Goal: Contribute content

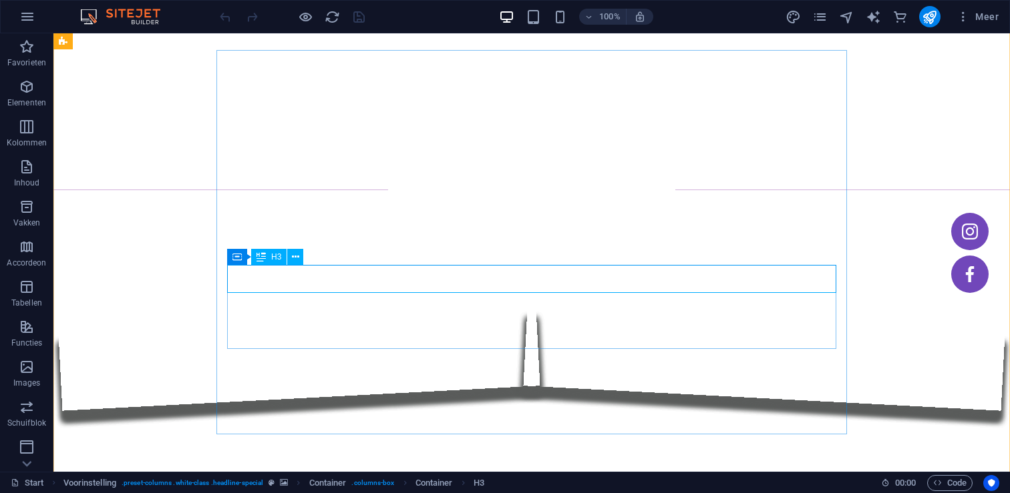
scroll to position [69, 0]
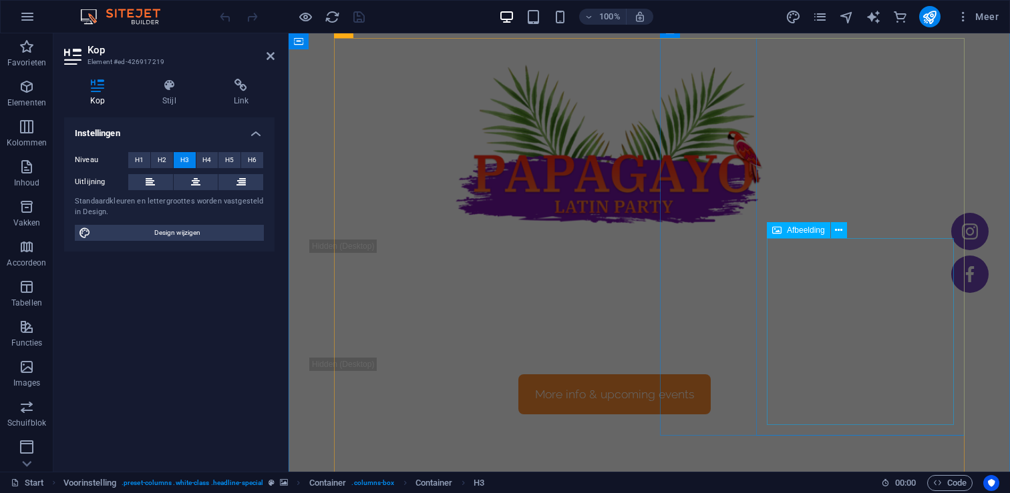
scroll to position [639, 0]
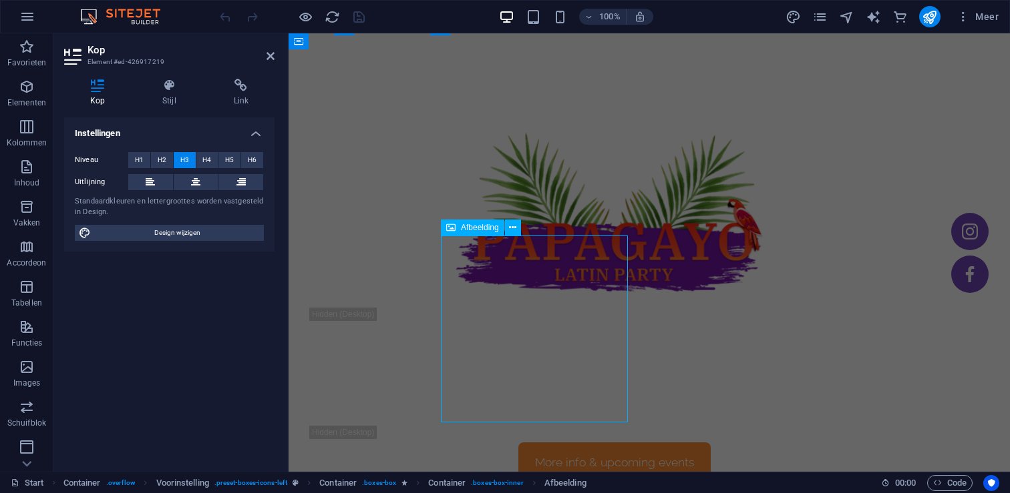
scroll to position [715, 0]
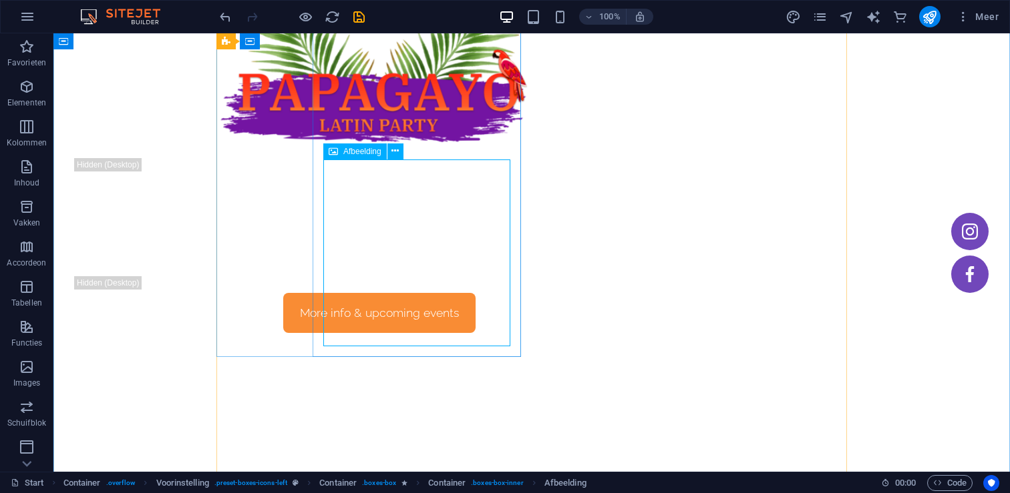
click at [355, 152] on span "Afbeelding" at bounding box center [362, 152] width 38 height 8
click at [395, 152] on icon at bounding box center [394, 151] width 7 height 14
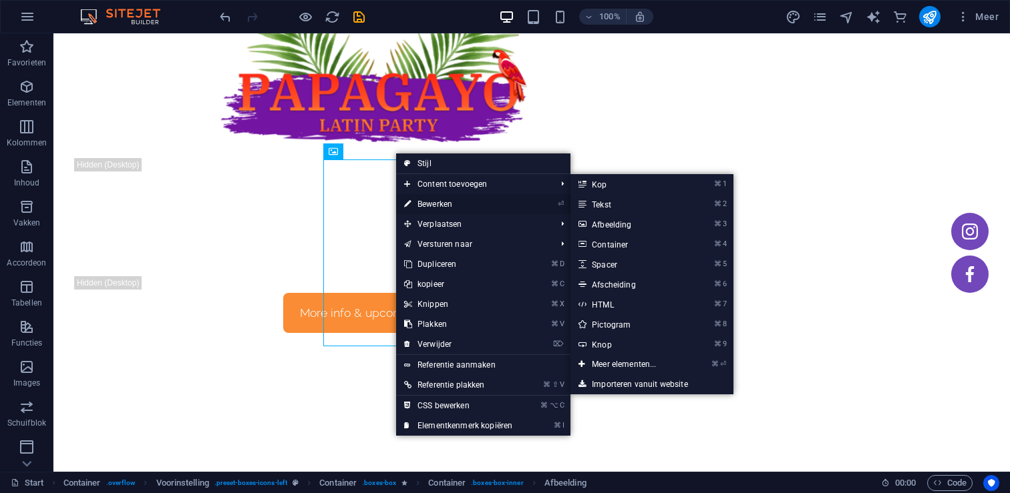
click at [440, 200] on link "⏎ Bewerken" at bounding box center [458, 204] width 124 height 20
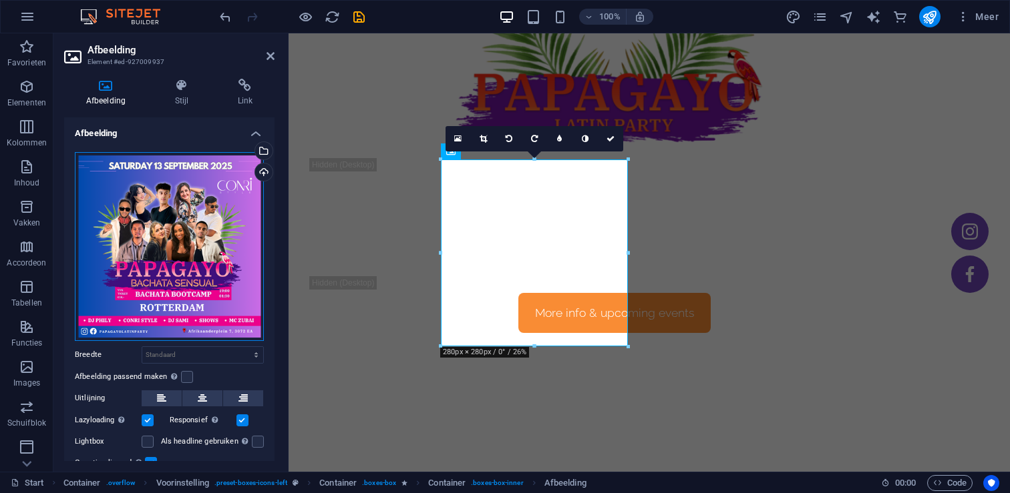
click at [192, 241] on div "Sleep bestanden hierheen, klik om bestanden te kiezen of selecteer bestanden ui…" at bounding box center [169, 246] width 189 height 189
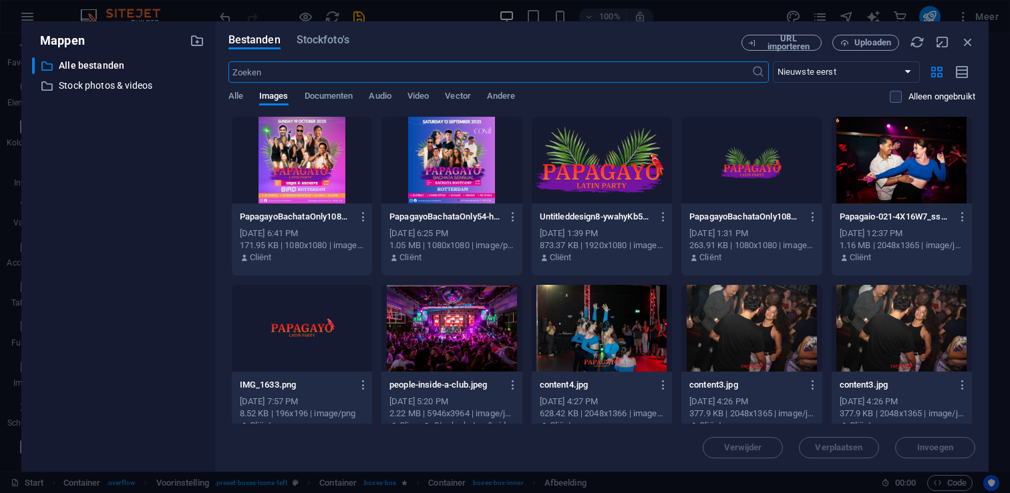
scroll to position [964, 0]
click at [867, 43] on span "Uploaden" at bounding box center [872, 43] width 37 height 8
click at [865, 40] on span "Uploaden" at bounding box center [872, 43] width 37 height 8
click at [863, 39] on span "Uploaden" at bounding box center [872, 43] width 37 height 8
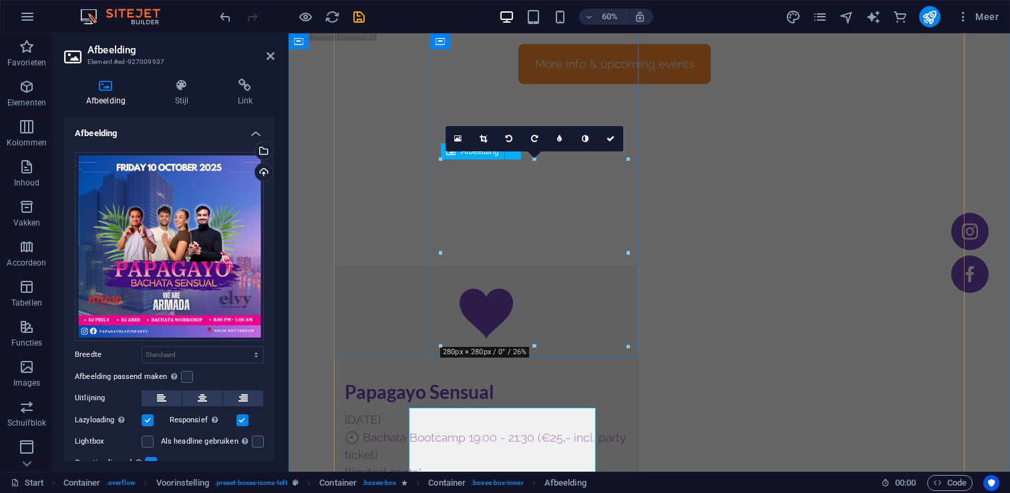
scroll to position [715, 0]
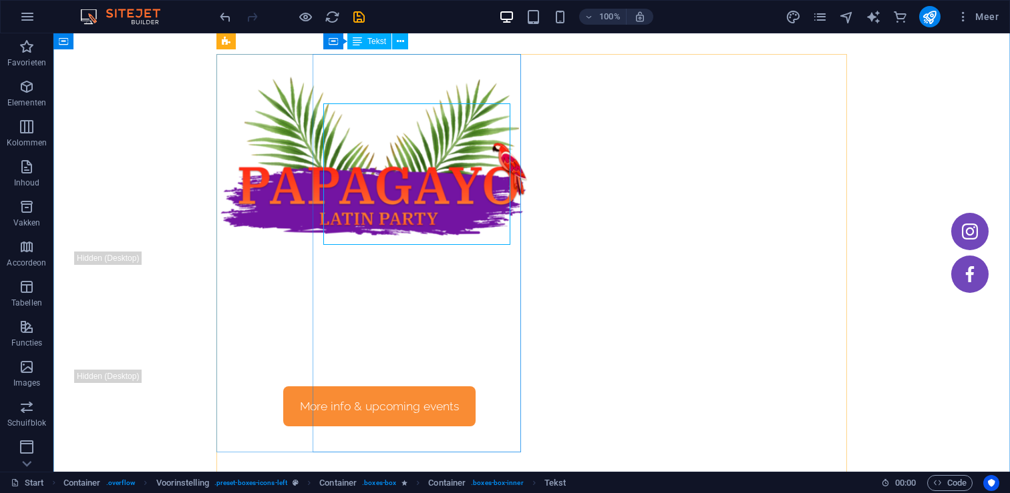
scroll to position [614, 0]
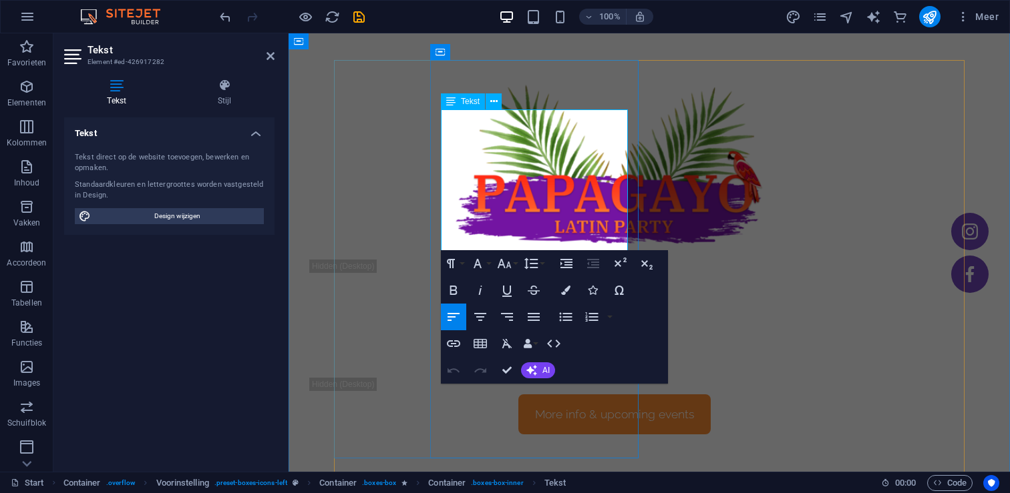
drag, startPoint x: 554, startPoint y: 118, endPoint x: 494, endPoint y: 120, distance: 59.4
drag, startPoint x: 559, startPoint y: 136, endPoint x: 503, endPoint y: 132, distance: 56.2
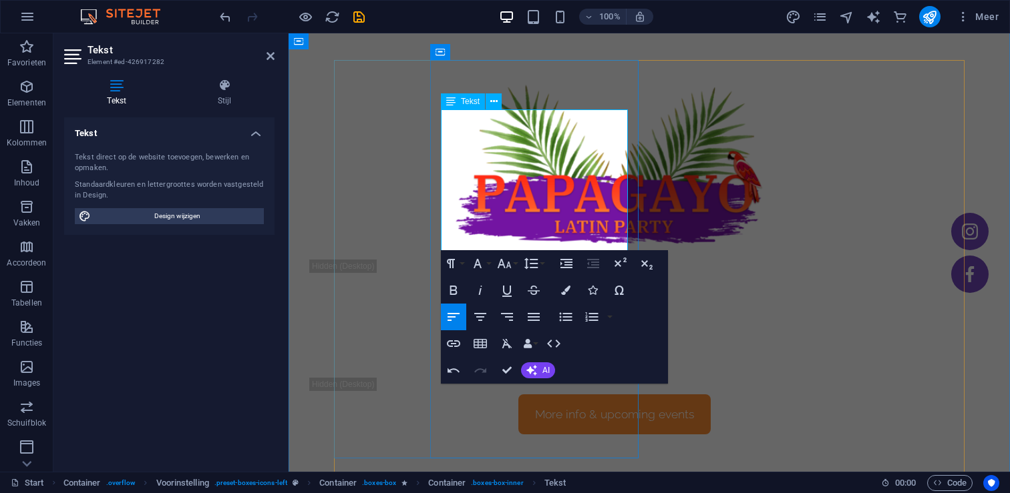
drag, startPoint x: 600, startPoint y: 188, endPoint x: 574, endPoint y: 187, distance: 26.1
drag, startPoint x: 564, startPoint y: 206, endPoint x: 531, endPoint y: 204, distance: 32.8
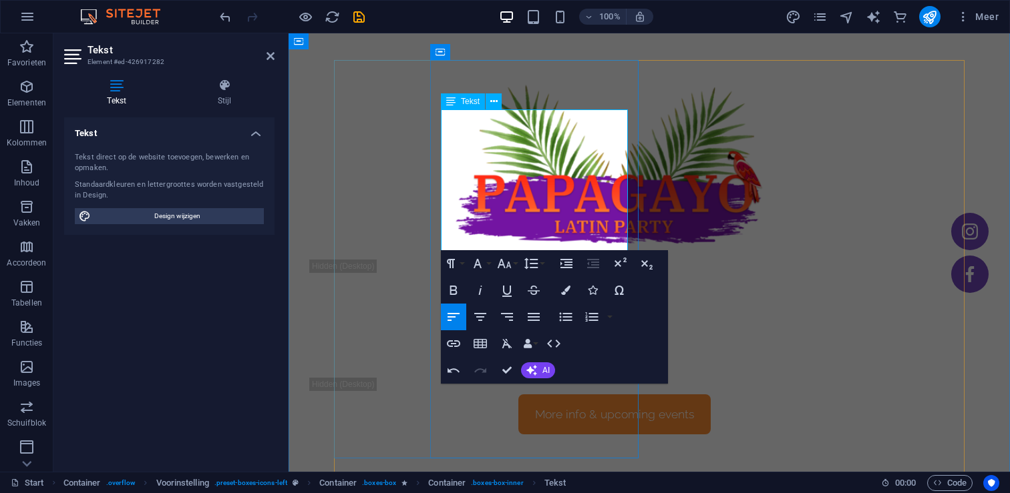
scroll to position [639, 0]
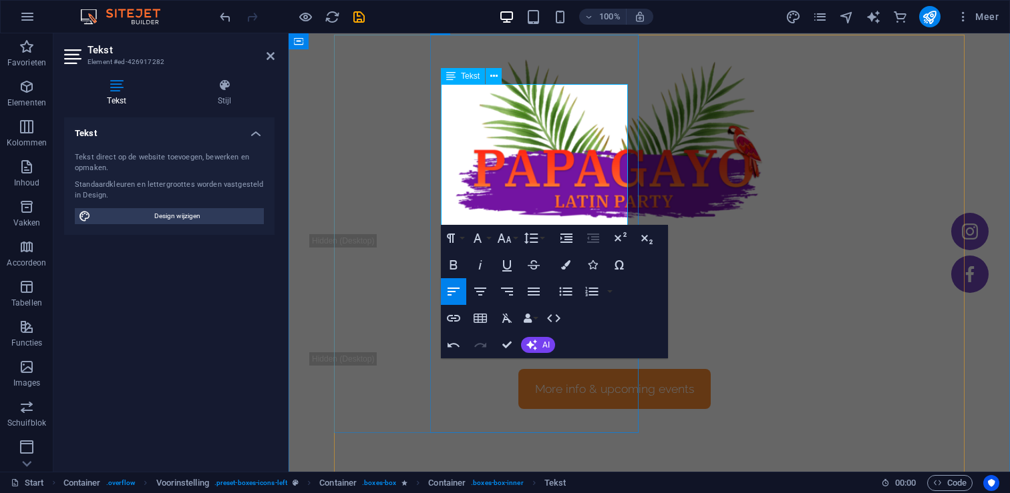
drag, startPoint x: 516, startPoint y: 196, endPoint x: 481, endPoint y: 196, distance: 35.4
drag, startPoint x: 615, startPoint y: 215, endPoint x: 455, endPoint y: 214, distance: 160.3
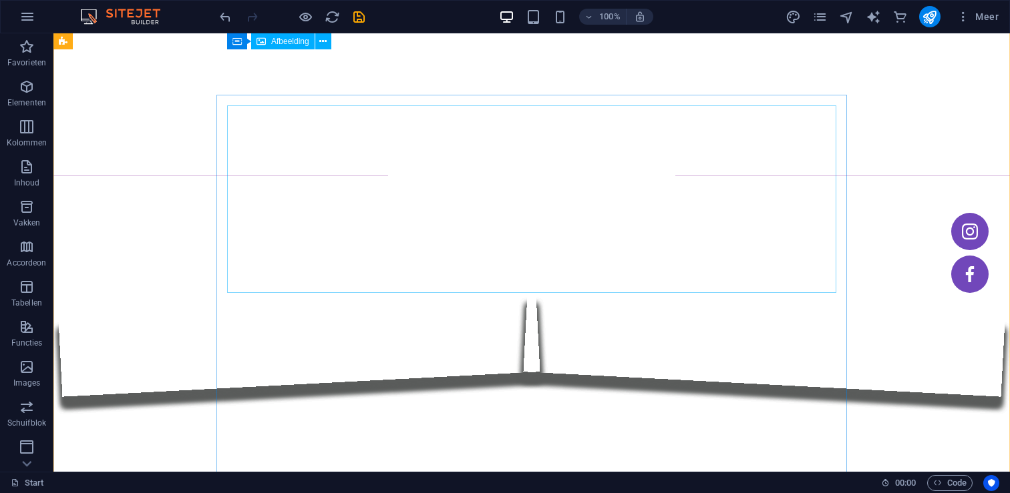
scroll to position [0, 0]
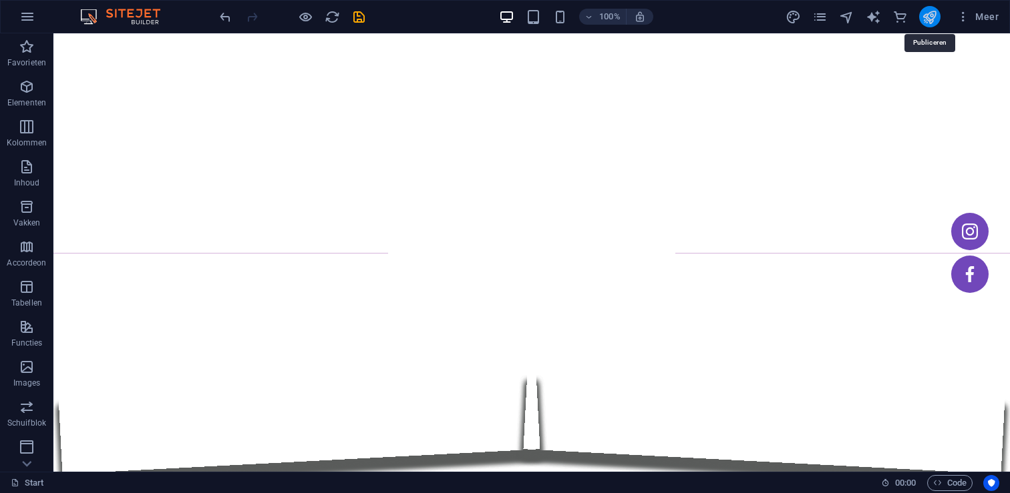
click at [933, 19] on icon "publish" at bounding box center [929, 16] width 15 height 15
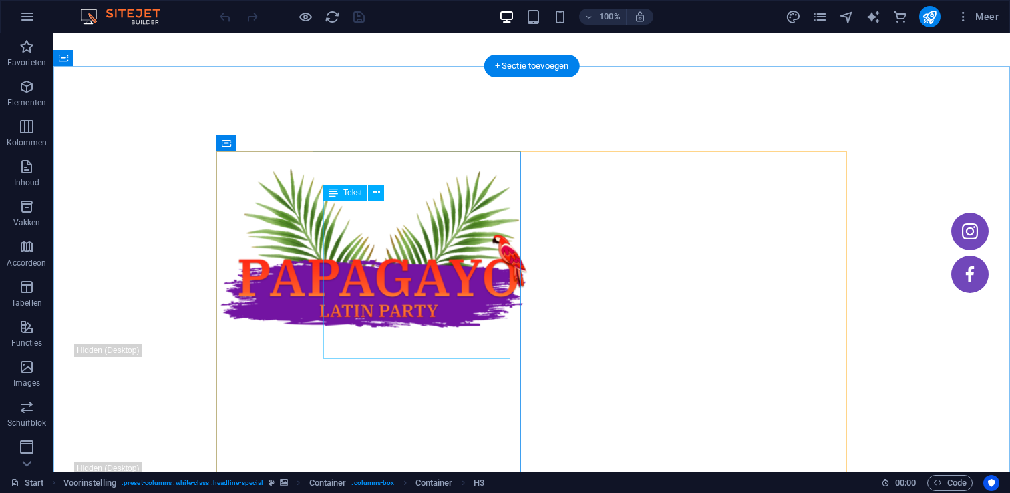
scroll to position [538, 0]
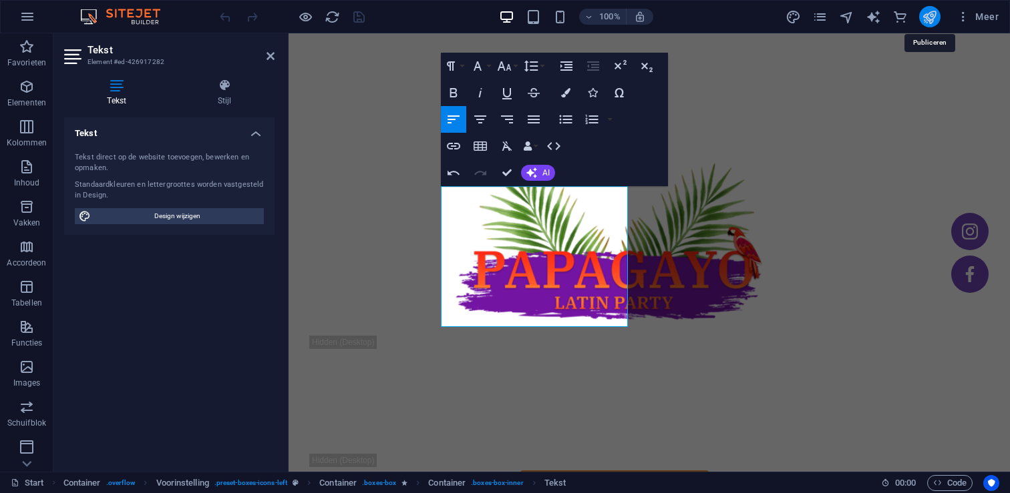
click at [934, 15] on icon "publish" at bounding box center [929, 16] width 15 height 15
